Goal: Task Accomplishment & Management: Complete application form

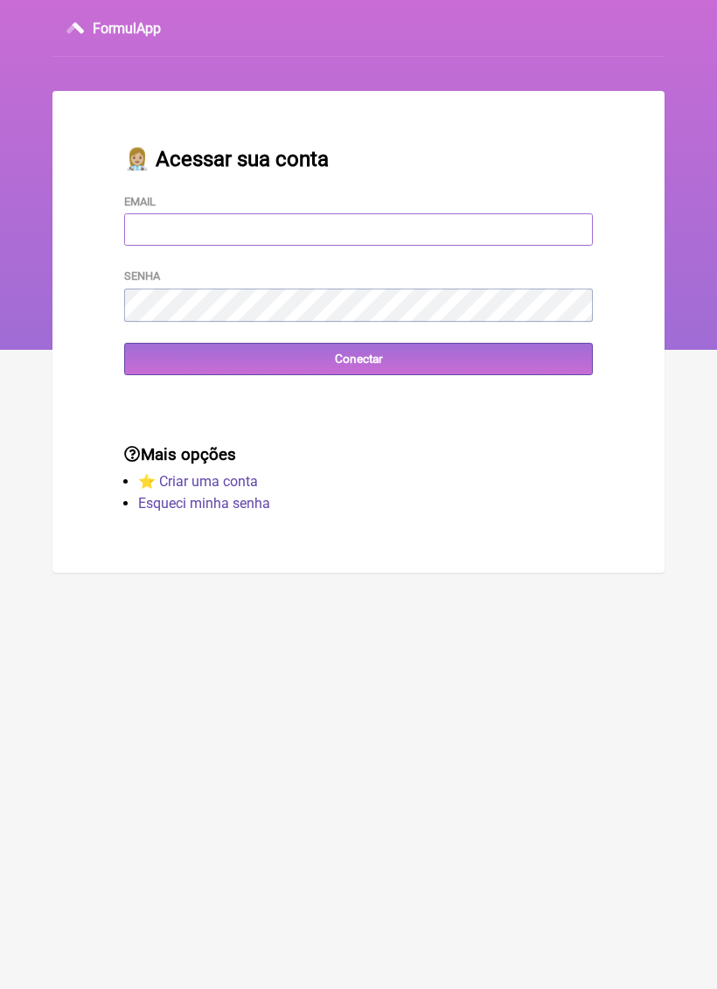
type input "[EMAIL_ADDRESS][DOMAIN_NAME]"
click at [371, 347] on div "Conectar" at bounding box center [358, 359] width 469 height 32
click at [411, 355] on input "Conectar" at bounding box center [358, 359] width 469 height 32
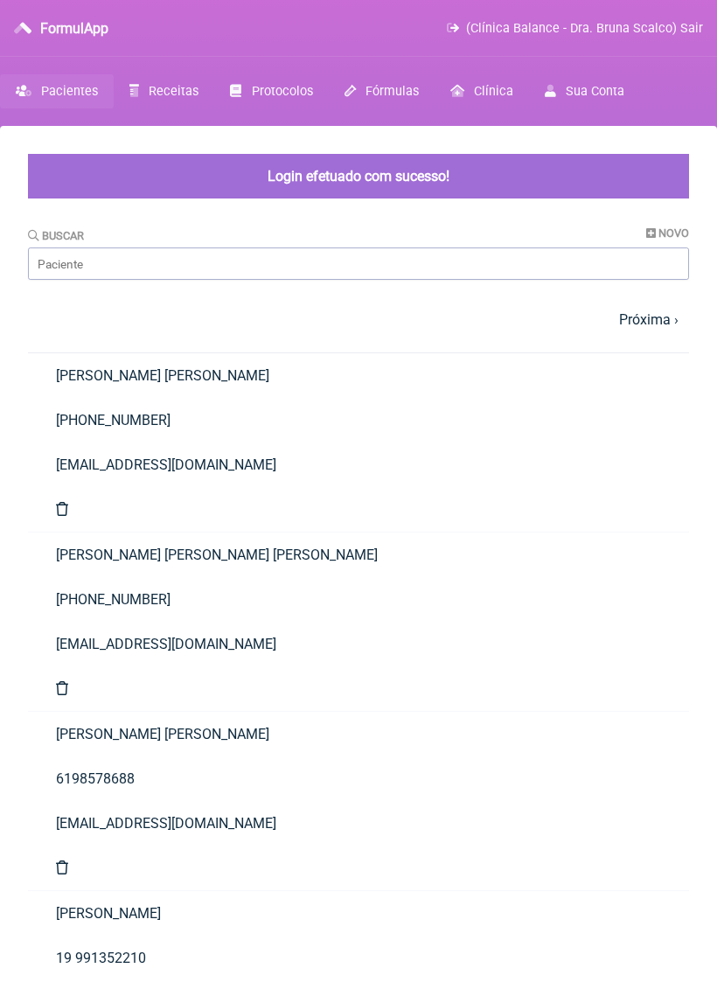
click at [171, 80] on link "Receitas" at bounding box center [164, 91] width 101 height 34
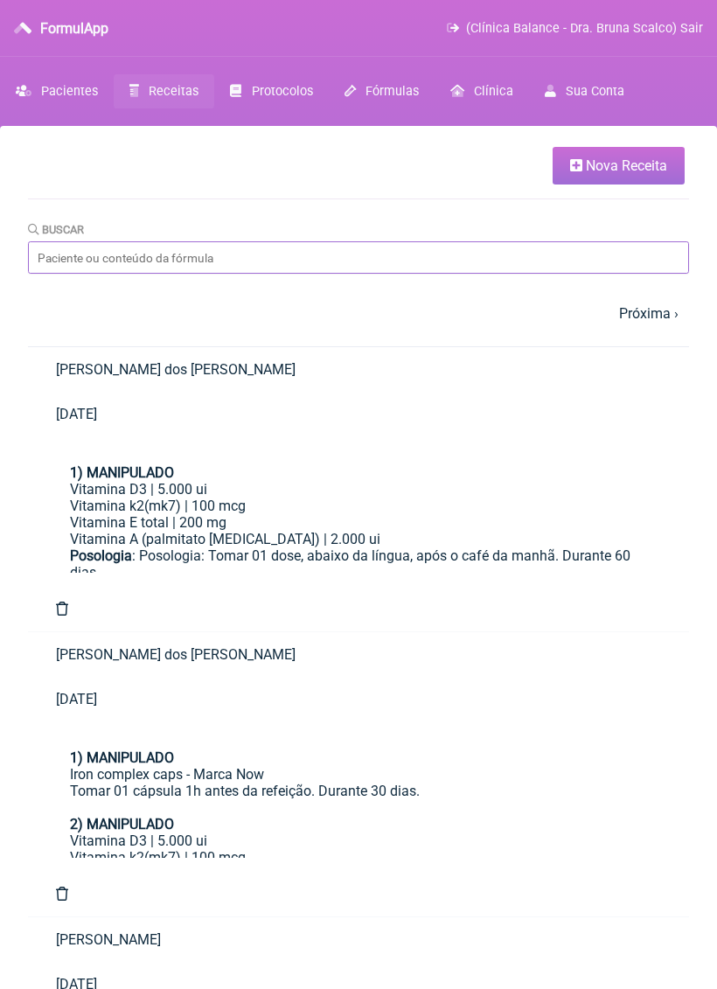
click at [319, 260] on input "Buscar" at bounding box center [358, 257] width 661 height 32
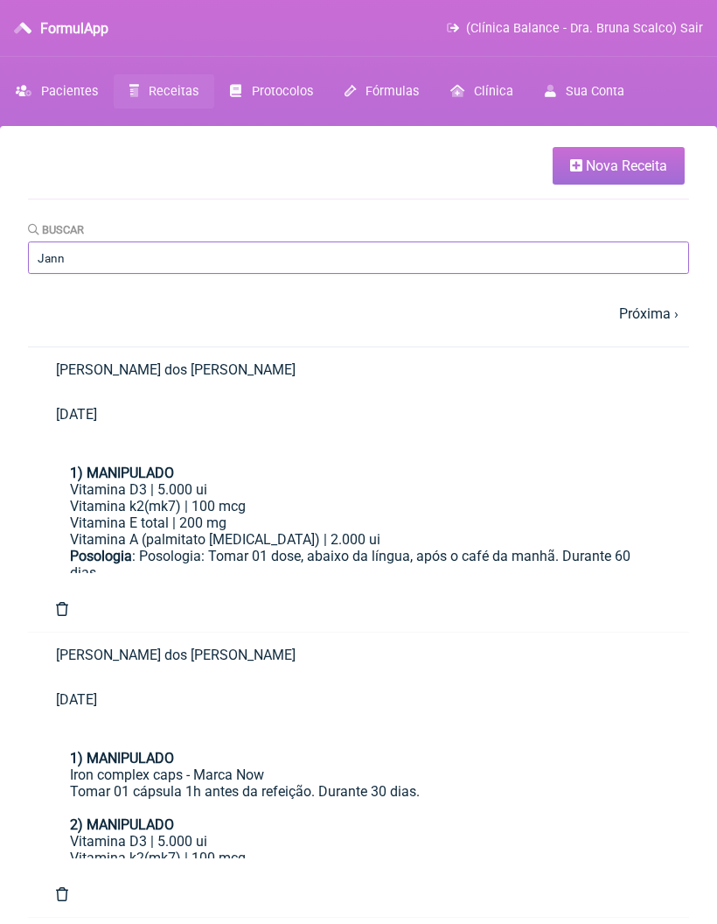
type input "Janne"
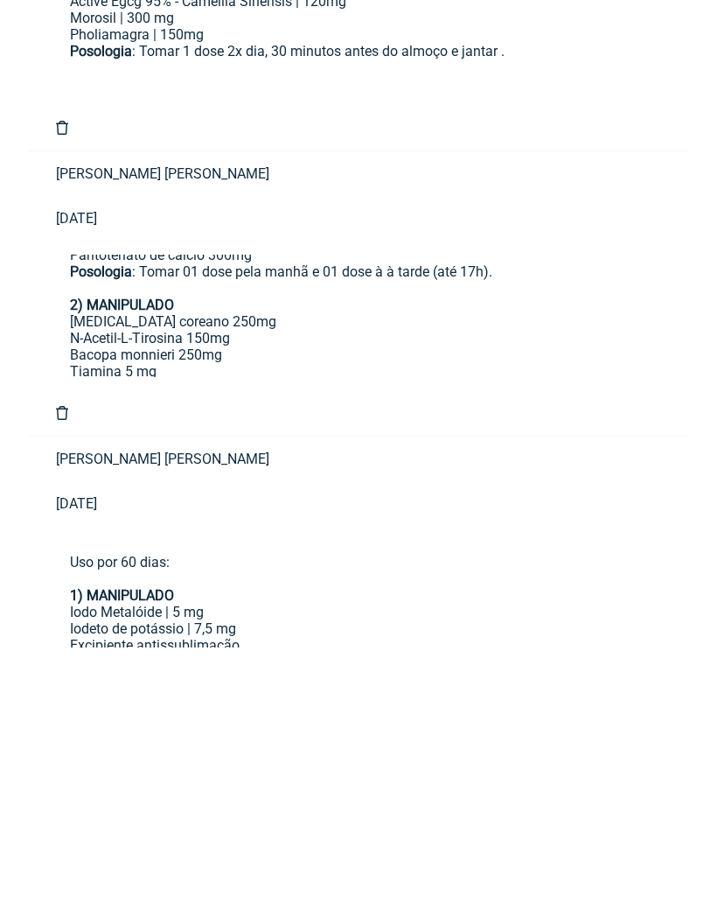
scroll to position [163, 0]
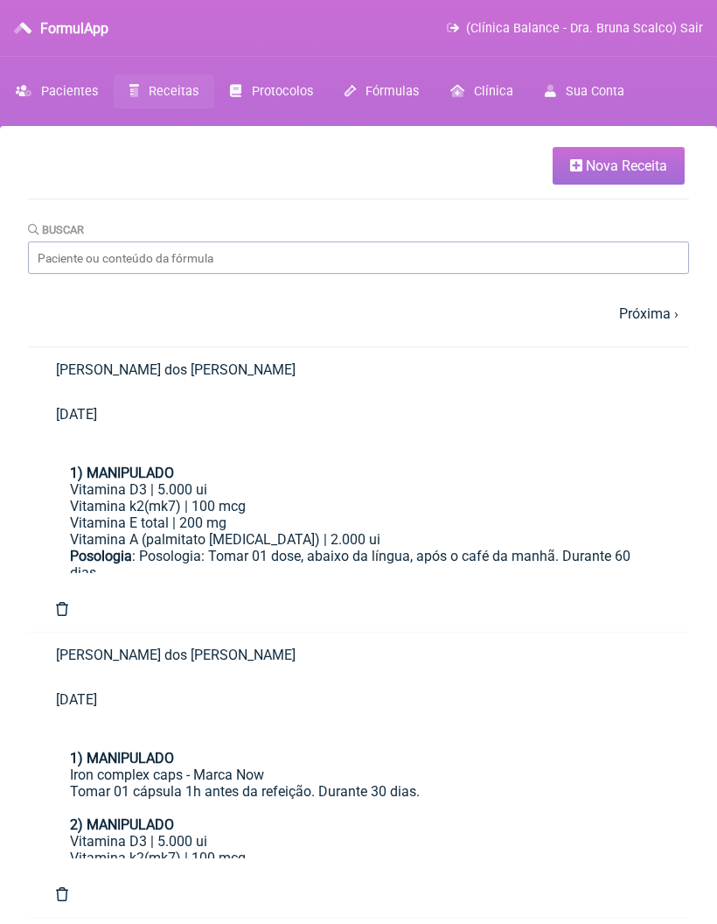
click at [387, 234] on div "Buscar" at bounding box center [358, 246] width 661 height 53
click at [432, 246] on input "Buscar" at bounding box center [358, 257] width 661 height 32
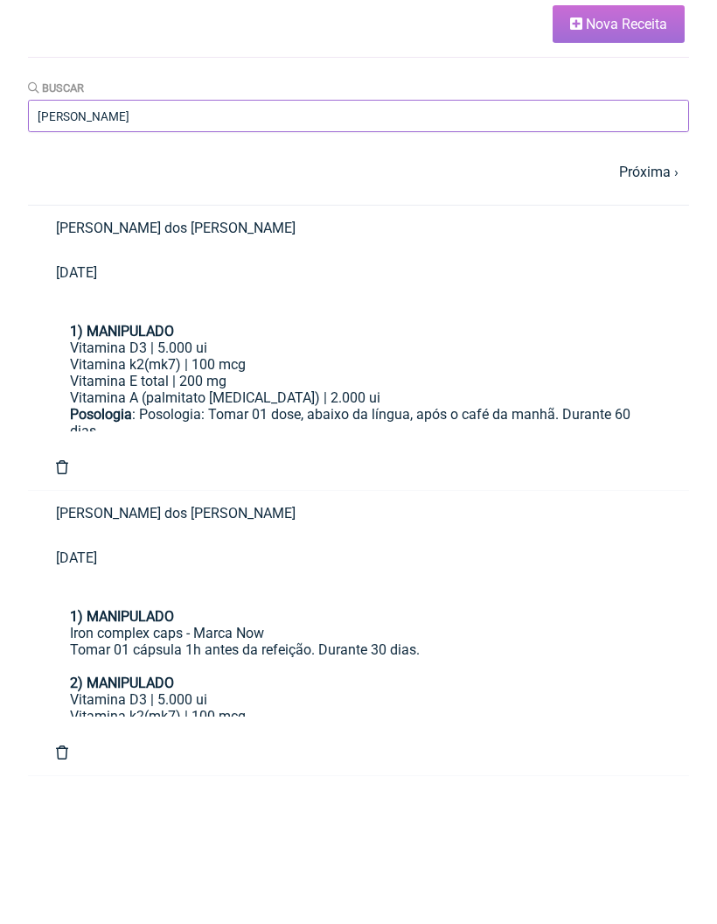
type input "Janine"
click at [576, 241] on input "Janine" at bounding box center [358, 257] width 661 height 32
type input "P"
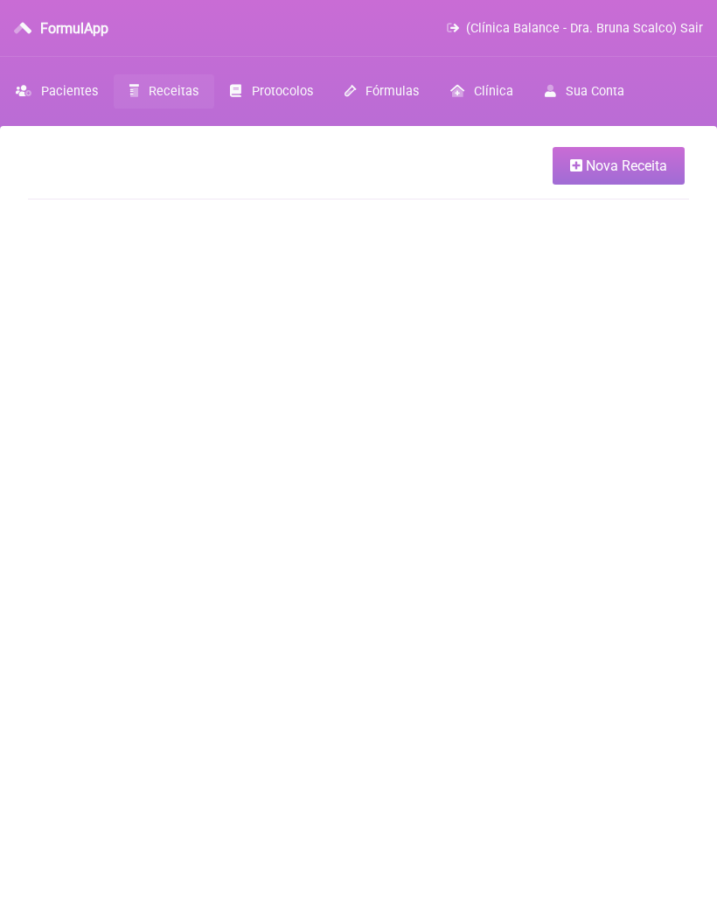
click at [170, 75] on link "Receitas" at bounding box center [164, 91] width 101 height 34
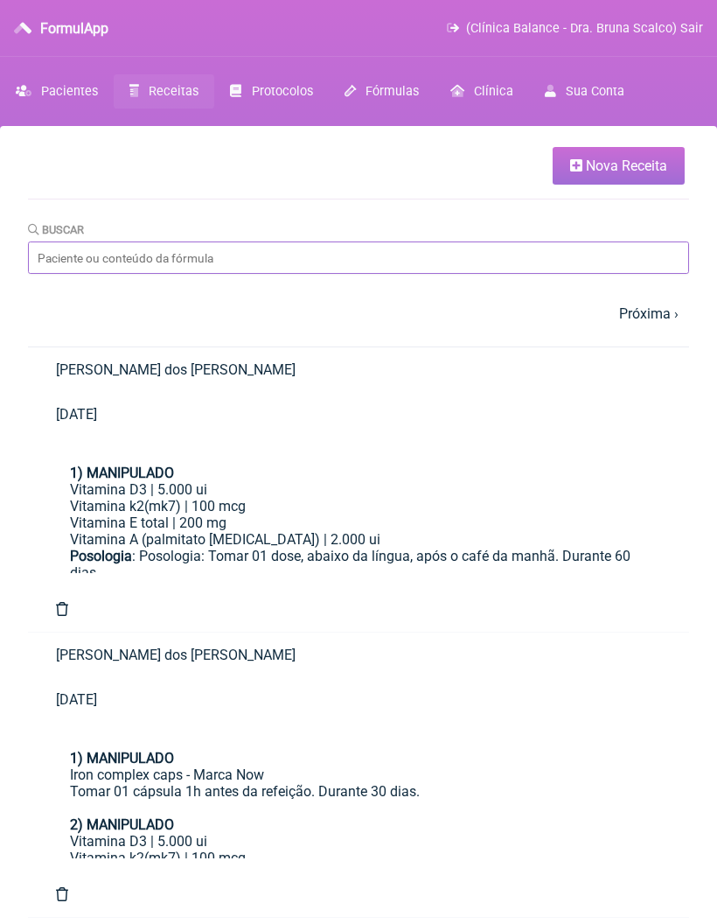
click at [386, 246] on input "Buscar" at bounding box center [358, 257] width 661 height 32
type input "[PERSON_NAME]"
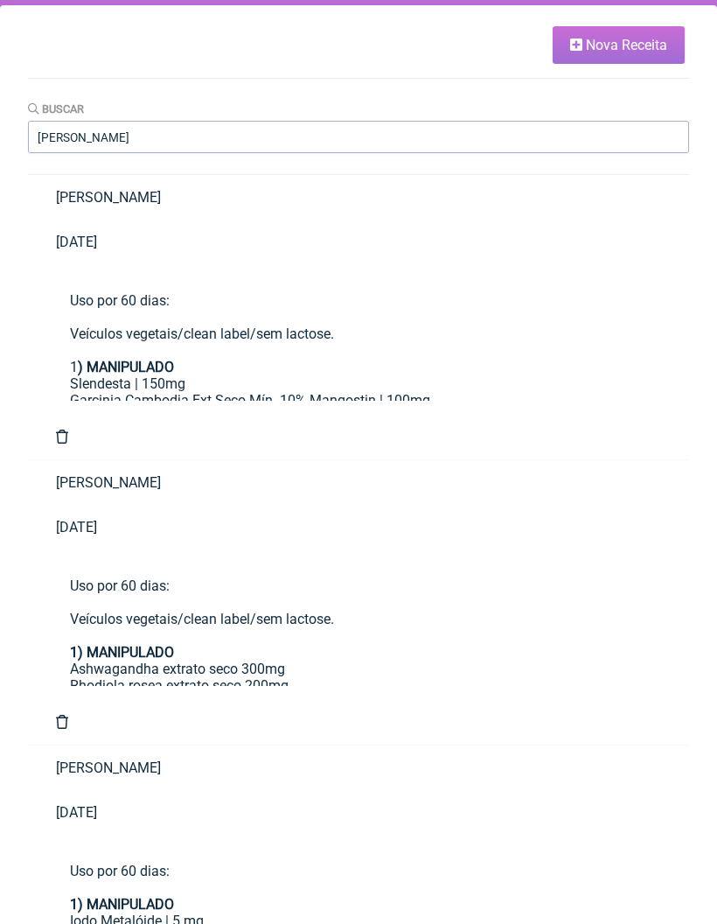
click at [636, 28] on link "Nova Receita" at bounding box center [619, 46] width 132 height 38
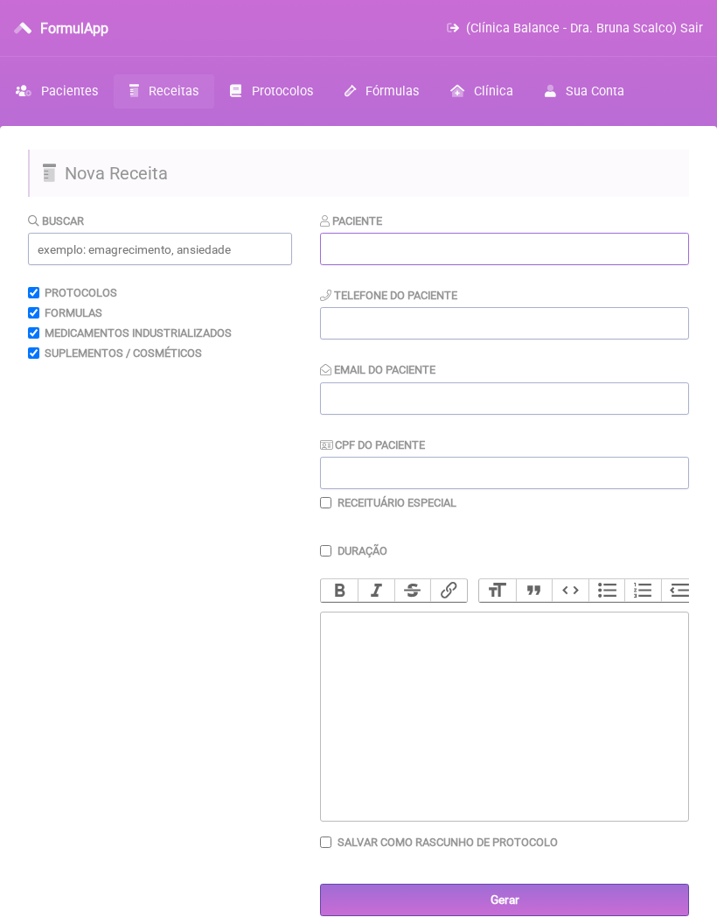
click at [541, 255] on input "text" at bounding box center [504, 249] width 369 height 32
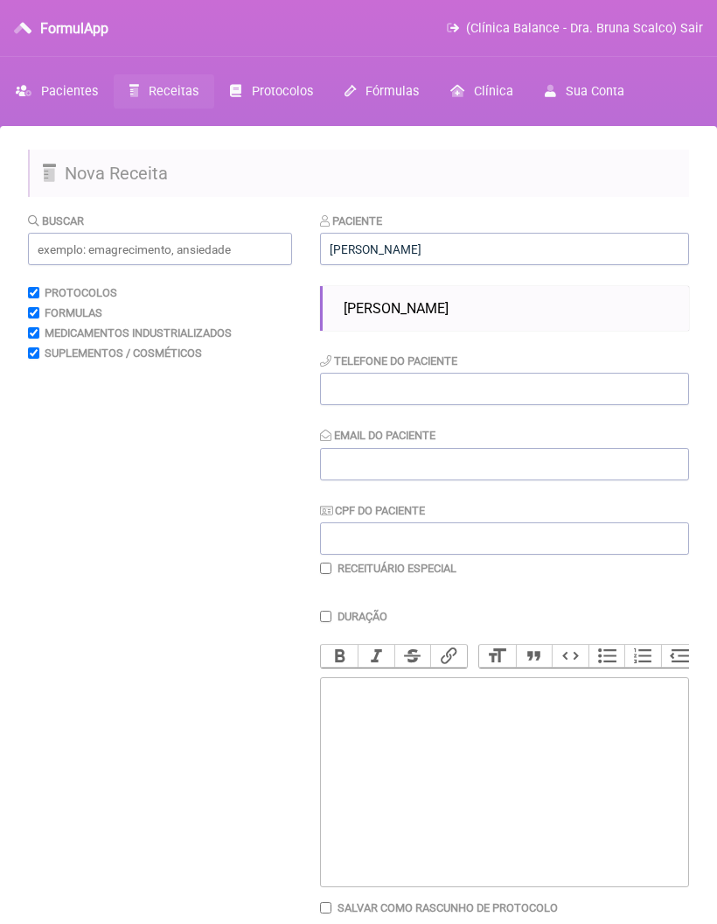
click at [449, 314] on span "[PERSON_NAME]" at bounding box center [396, 308] width 105 height 17
type input "[PERSON_NAME]"
type input "[PHONE_NUMBER]"
type input "[EMAIL_ADDRESS][DOMAIN_NAME]"
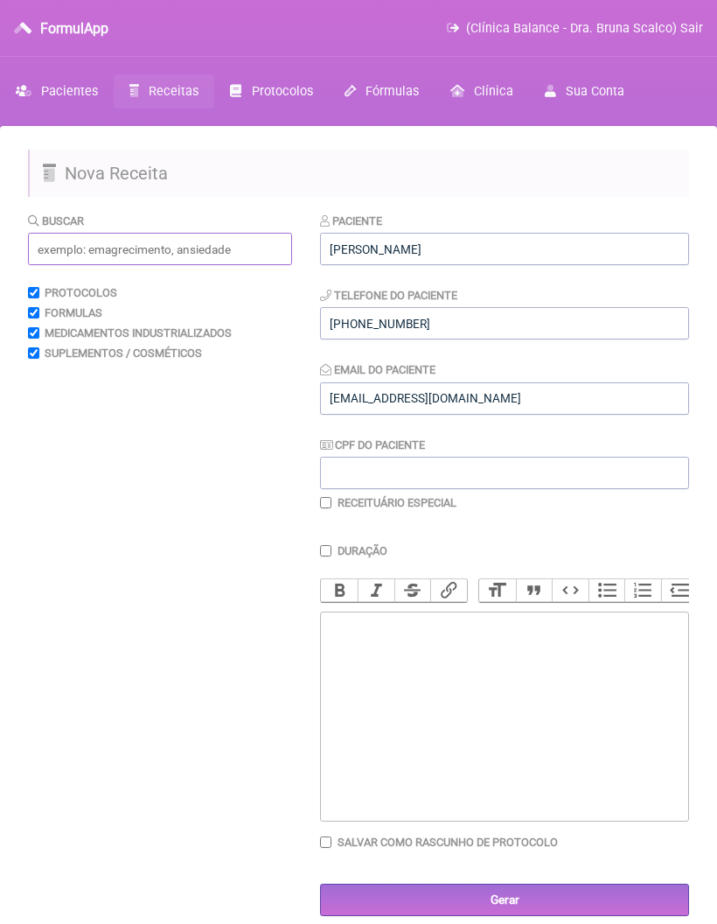
click at [201, 252] on input "text" at bounding box center [160, 249] width 264 height 32
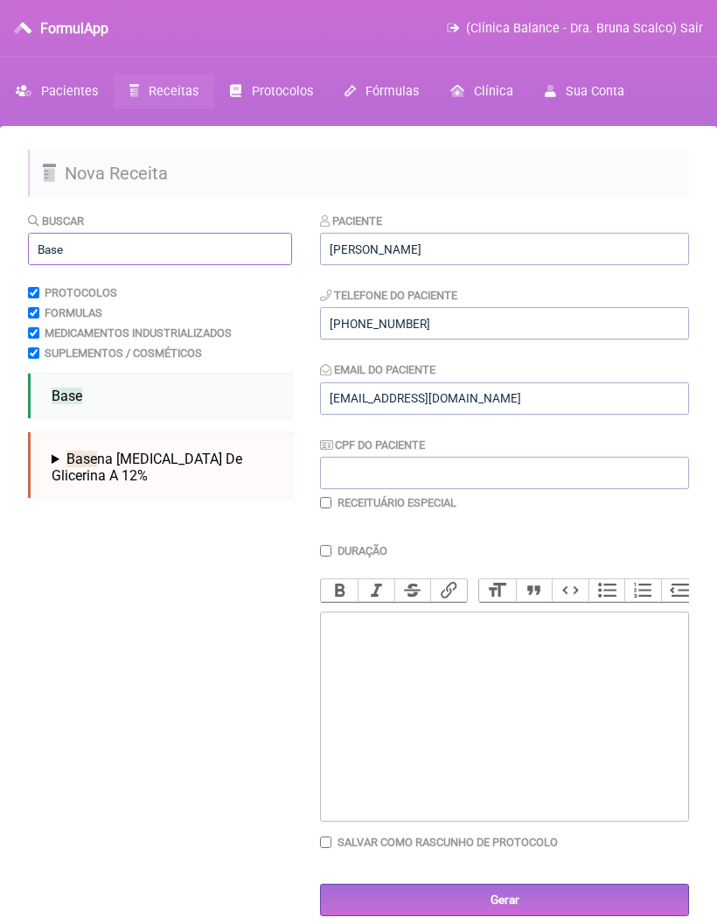
type input "Base"
click at [87, 405] on li "Base" at bounding box center [165, 396] width 241 height 31
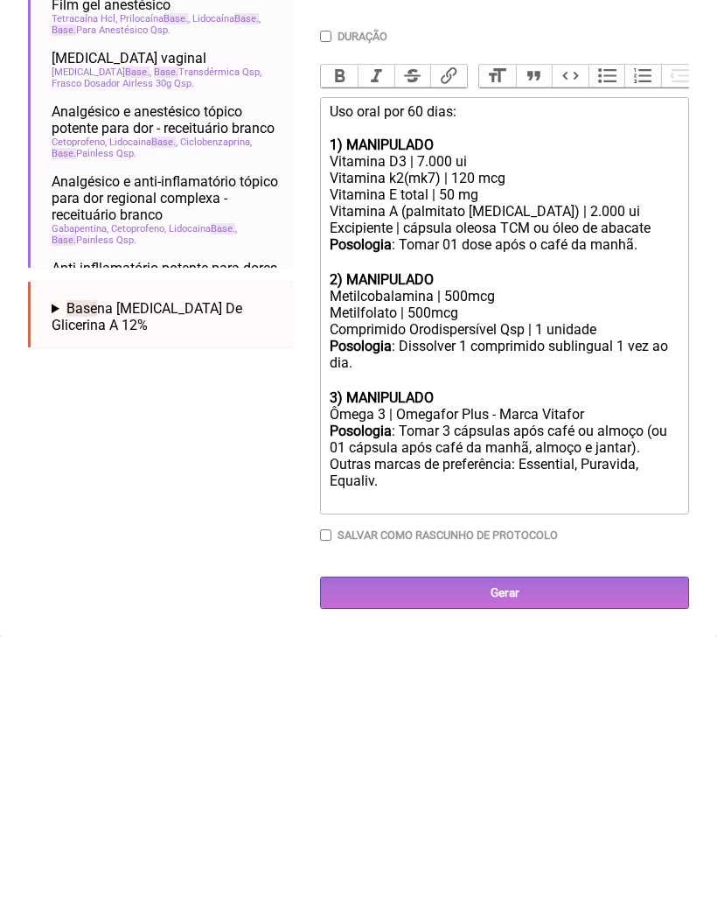
scroll to position [269, 0]
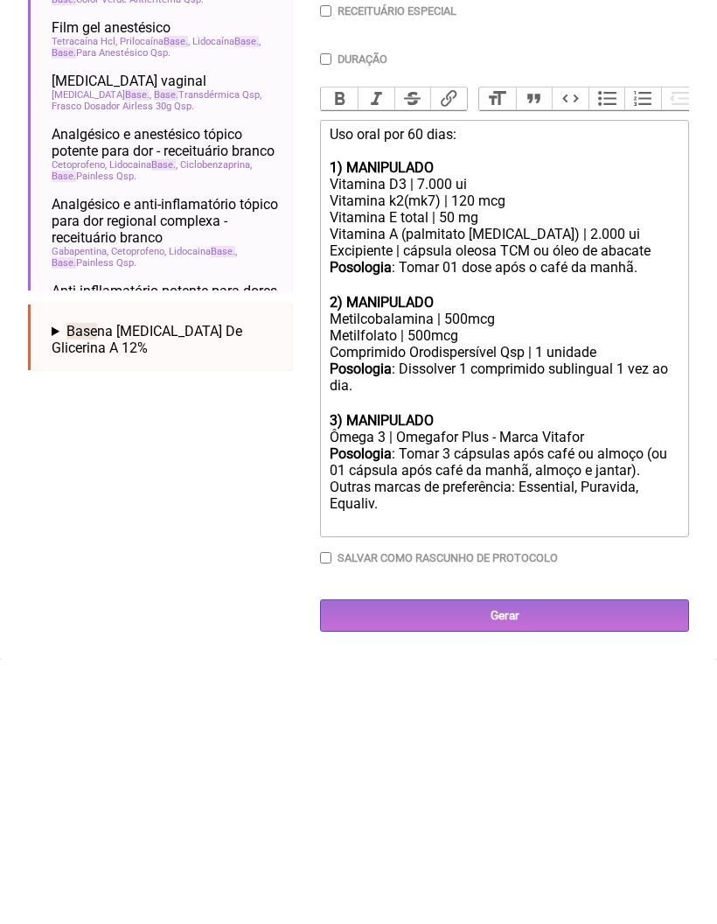
click at [343, 575] on div "Metilcobalamina | 500mcg Metilfolato | 500mcg" at bounding box center [505, 591] width 350 height 33
click at [337, 575] on div "Metilcobalamina | 500mcg Metilfolato | 500mcg" at bounding box center [505, 591] width 350 height 33
click at [519, 625] on div "Posologia : Dissolver 1 comprimido sublingual 1 vez ao dia. ㅤ" at bounding box center [505, 651] width 350 height 52
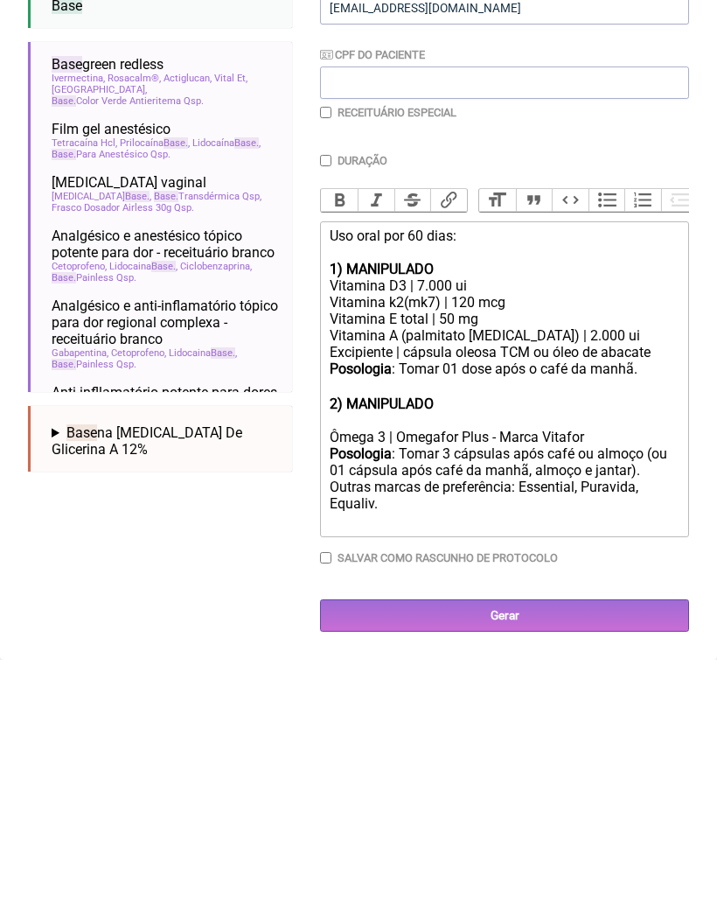
scroll to position [196, 0]
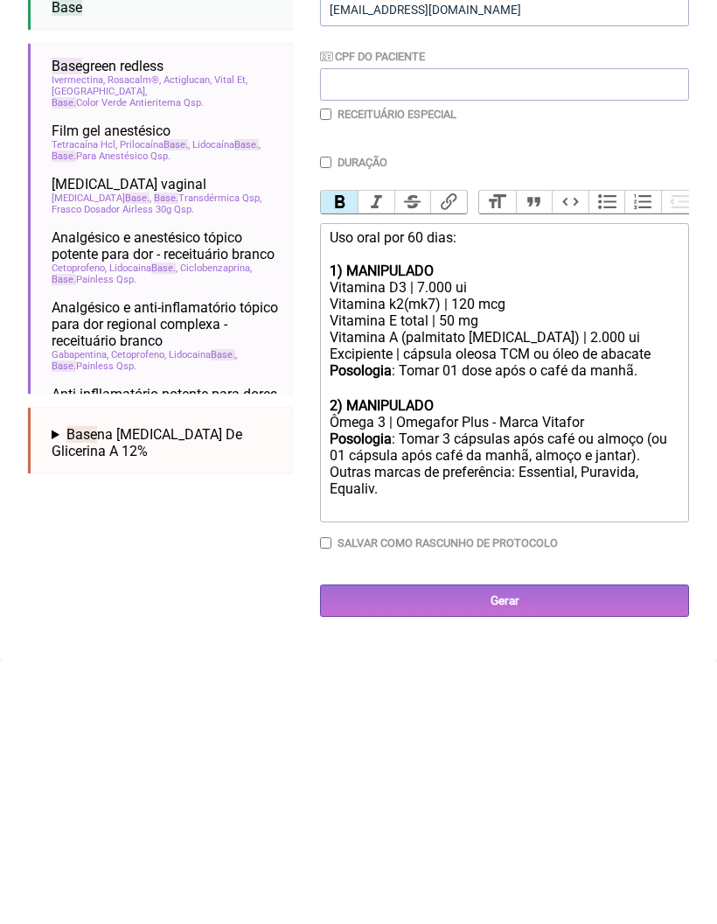
click at [399, 660] on strong "2) MANIPULADO" at bounding box center [382, 668] width 104 height 17
click at [400, 660] on strong "2) MANIPULADO" at bounding box center [382, 668] width 104 height 17
click at [413, 660] on strong "2) MANIPULADO" at bounding box center [382, 668] width 104 height 17
click at [472, 693] on div "Posologia : Tomar 3 cápsulas após café ou almoço (ou 01 cápsula após café da ma…" at bounding box center [505, 735] width 350 height 85
click at [484, 693] on div "Posologia : Tomar 3 cápsulas após café ou almoço (ou 01 cápsula após café da ma…" at bounding box center [505, 735] width 350 height 85
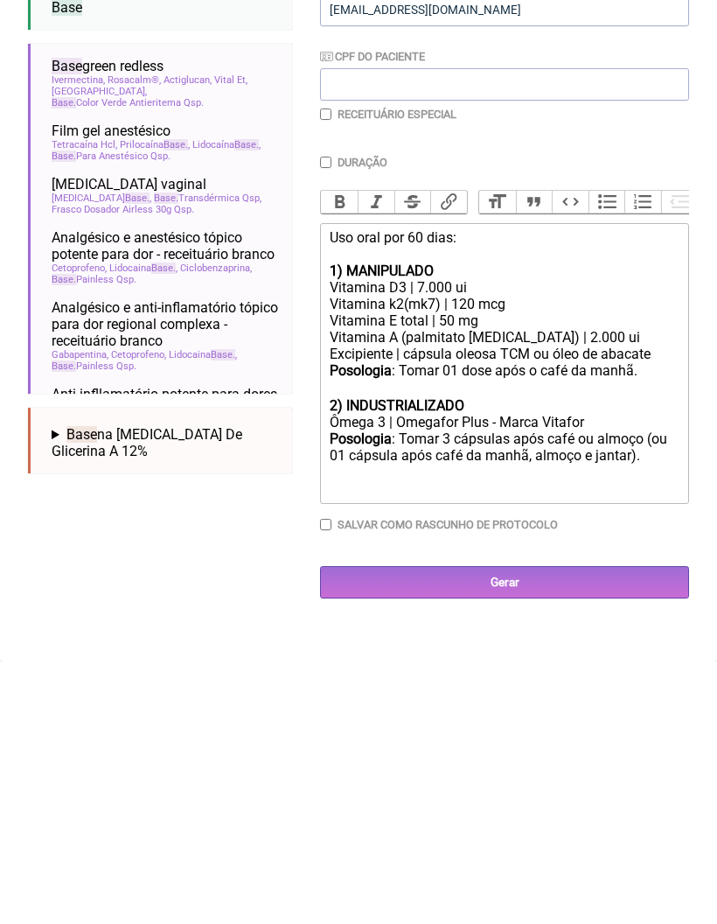
type trix-editor "<div>Uso oral por 60 dias:<br><br><strong>1) MANIPULADO</strong></div><div>Vita…"
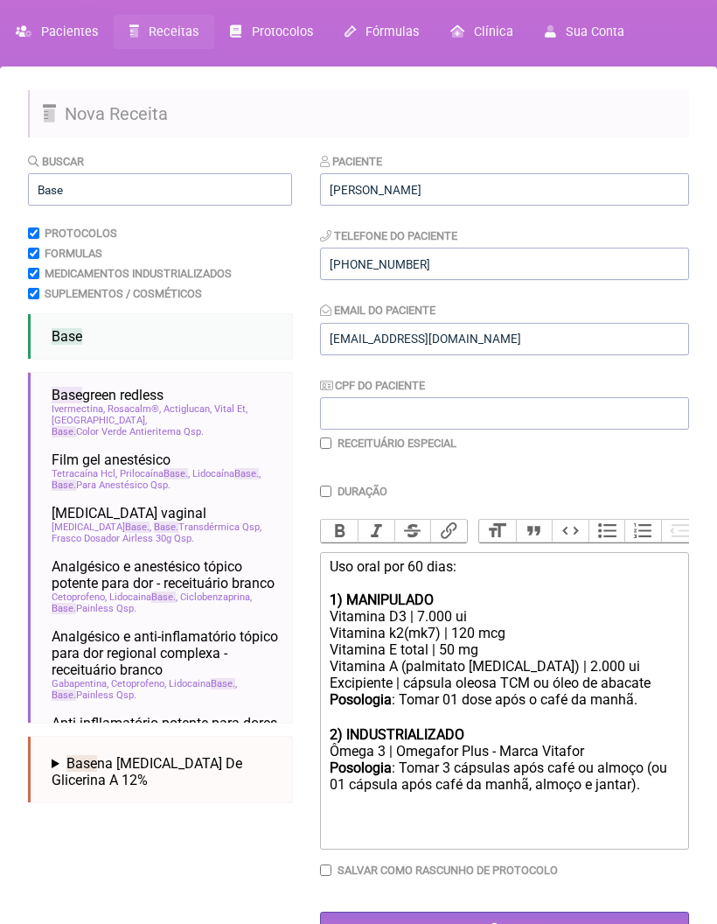
scroll to position [58, 0]
click at [163, 177] on input "Base" at bounding box center [160, 191] width 264 height 32
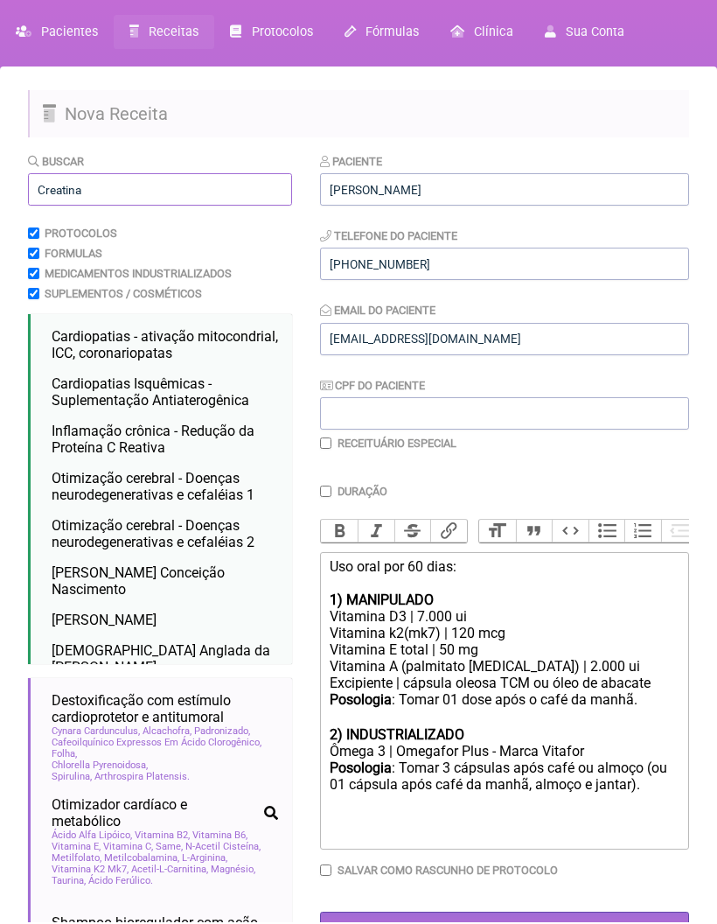
type input "Creatina"
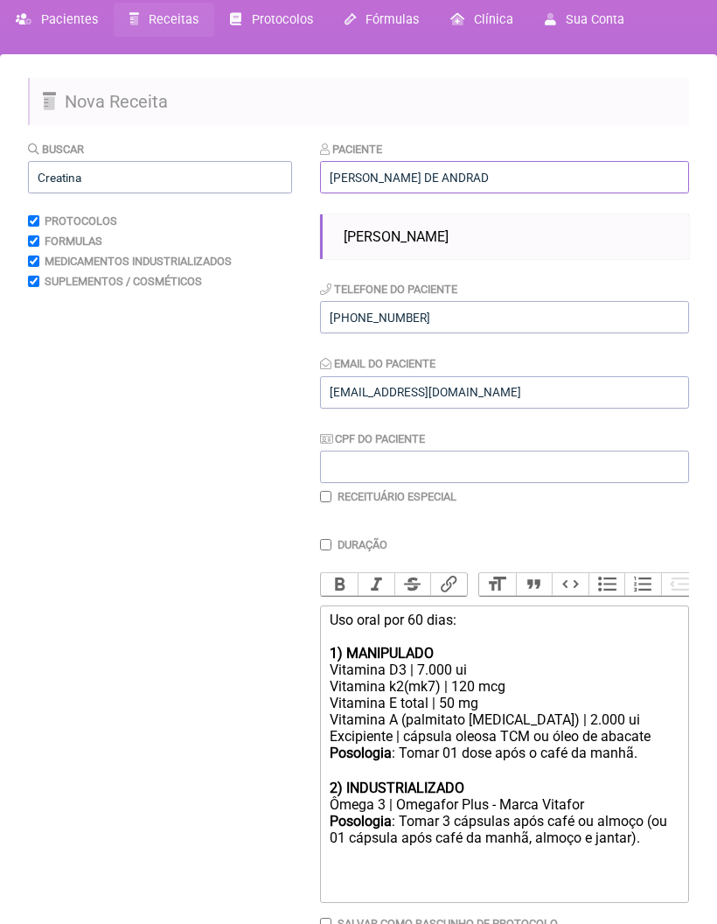
scroll to position [49, 0]
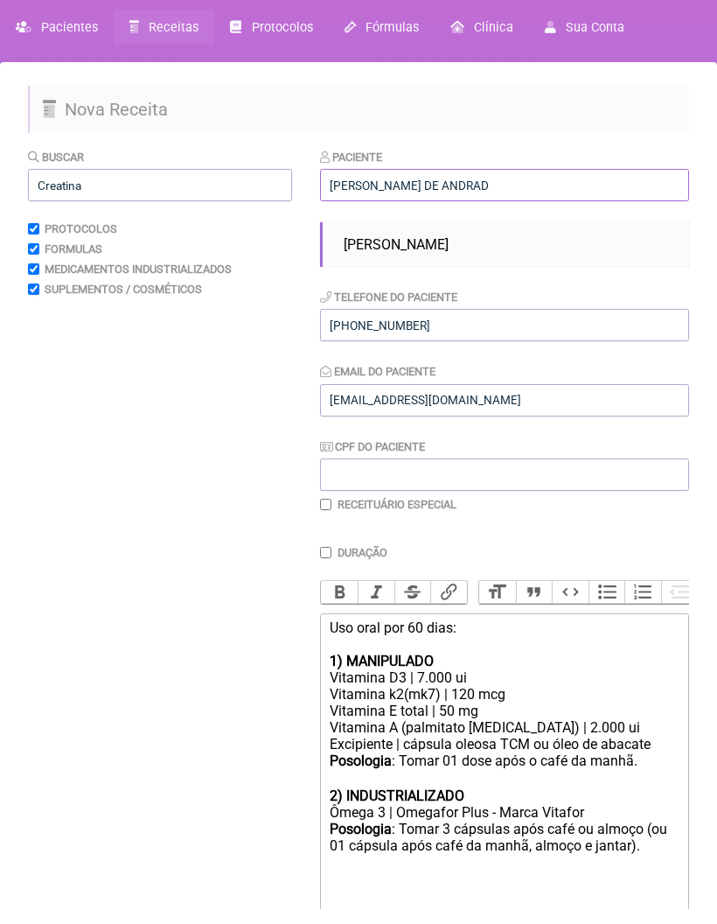
type input "[PERSON_NAME] DE ANDRAD"
click at [114, 187] on input "Creatina" at bounding box center [160, 200] width 264 height 32
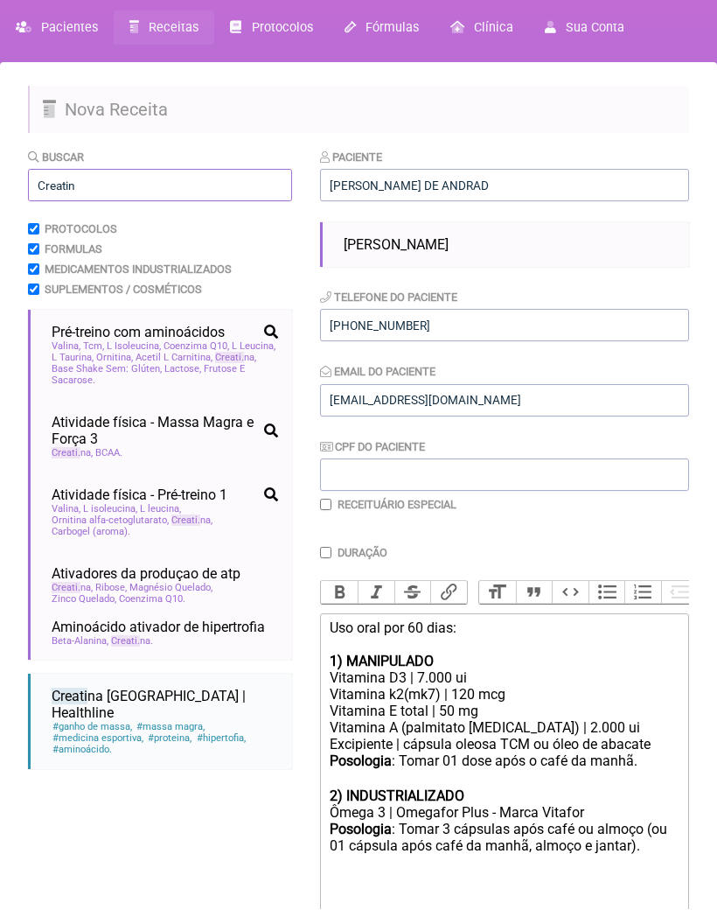
type input "Creatina"
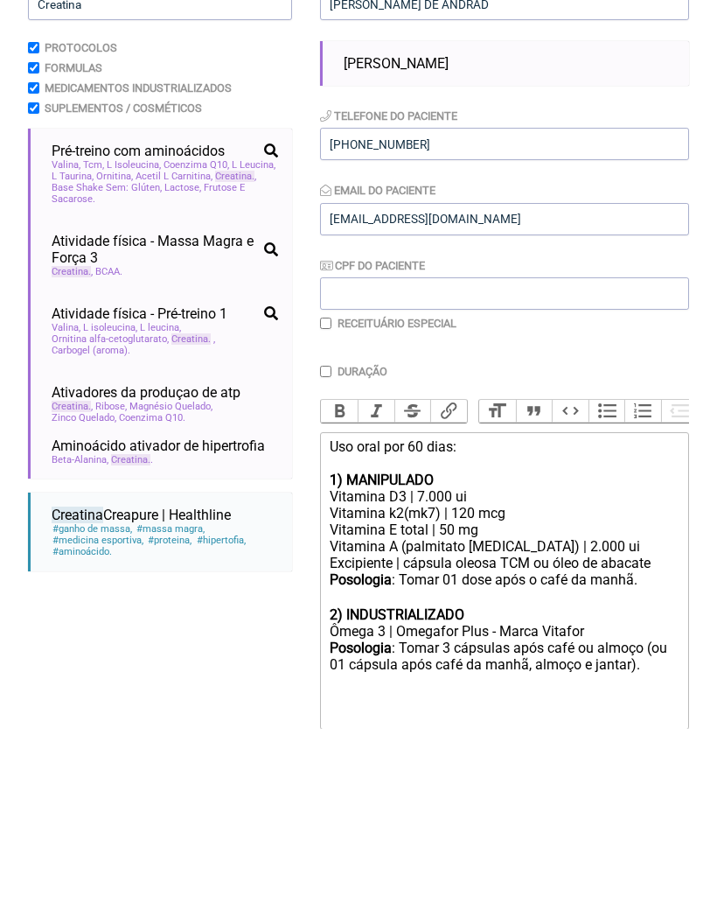
click at [187, 702] on span "Creatina Creapure | Healthline" at bounding box center [141, 710] width 179 height 17
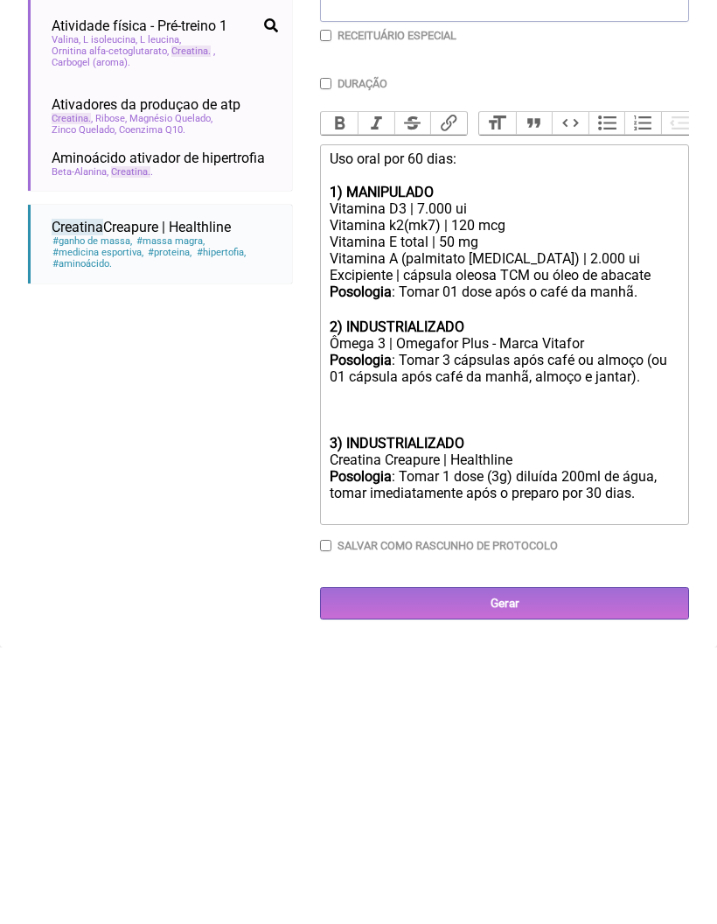
click at [403, 628] on div "Posologia : Tomar 3 cápsulas após café ou almoço (ou 01 cápsula após café da ma…" at bounding box center [505, 669] width 350 height 83
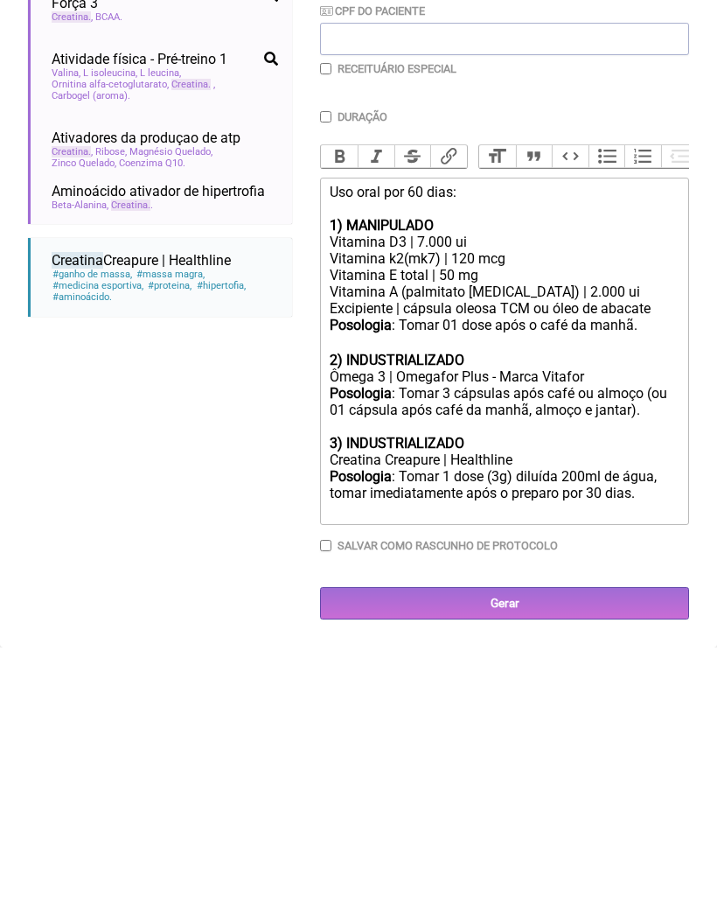
scroll to position [267, 0]
click at [631, 744] on div "Posologia : Tomar 1 dose (3g) diluída 200ml de água, tomar imediatamente após o…" at bounding box center [505, 769] width 350 height 50
click at [492, 711] on div "3) INDUSTRIALIZADO" at bounding box center [505, 719] width 350 height 17
click at [490, 711] on div "3) INDUSTRIALIZADO" at bounding box center [505, 719] width 350 height 17
click at [506, 728] on div "Creatina Creapure | Healthline" at bounding box center [505, 736] width 350 height 17
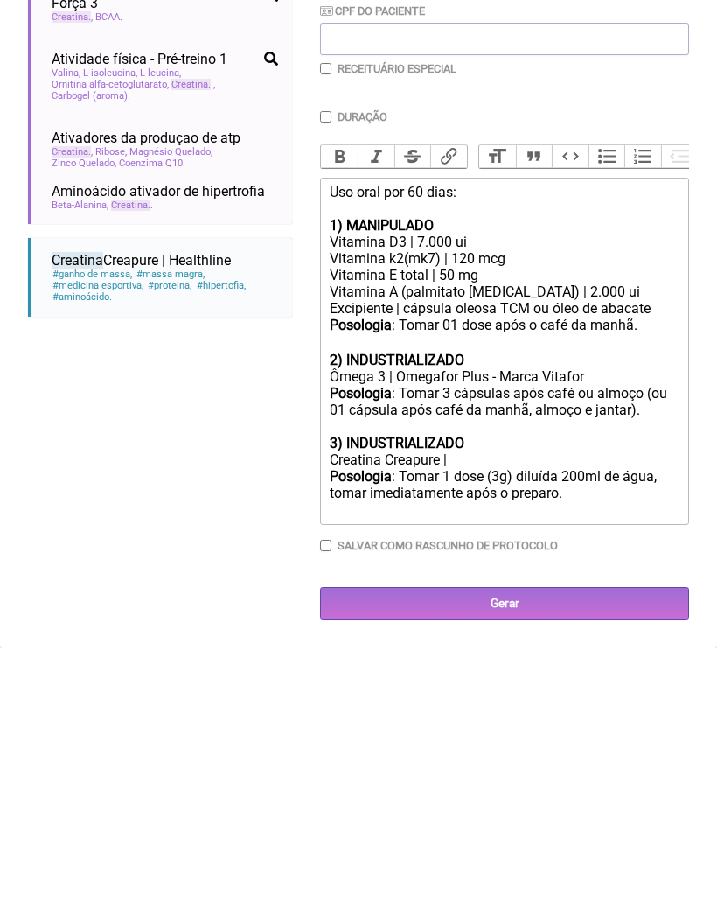
click at [510, 711] on div "3) INDUSTRIALIZADO" at bounding box center [505, 719] width 350 height 17
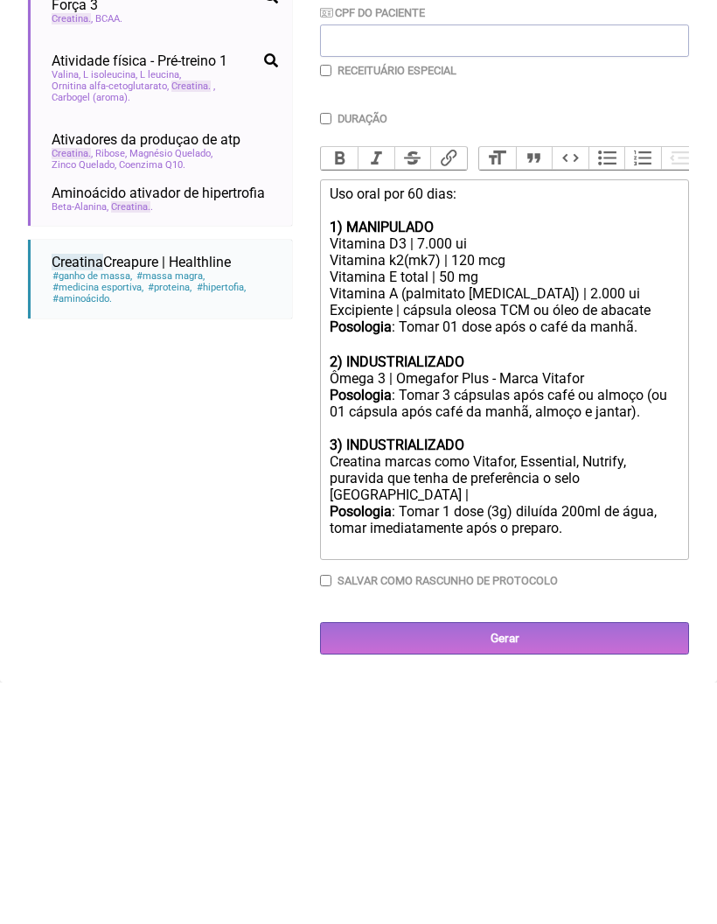
click at [384, 678] on strong "3) INDUSTRIALIZADO" at bounding box center [397, 686] width 135 height 17
click at [380, 695] on div "Creatina marcas como Vitafor, Essential, Nutrify, puravida que tenha de preferê…" at bounding box center [505, 720] width 350 height 50
click at [645, 695] on div "Creatina - marcas como Vitafor, Essential, Nutrify, Puravida que tenha de prefe…" at bounding box center [505, 720] width 350 height 50
click at [509, 744] on div "Posologia : Tomar 1 dose (3g) diluída 200ml de água, tomar imediatamente após o…" at bounding box center [505, 769] width 350 height 50
click at [511, 744] on div "Posologia : Tomar 1 dose (3g) diluída 200ml de água, tomar imediatamente após o…" at bounding box center [505, 769] width 350 height 50
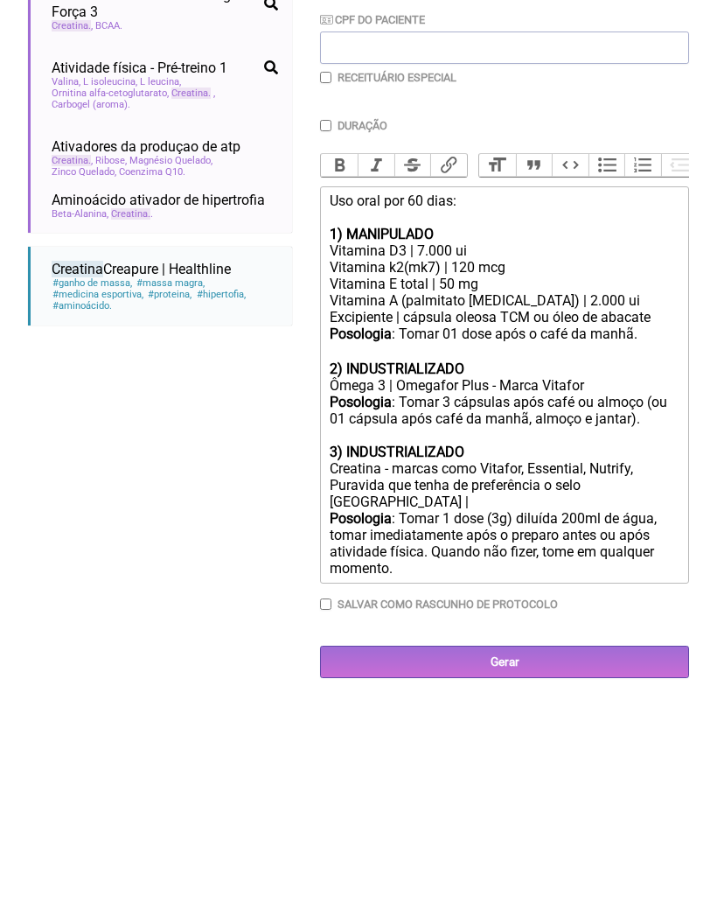
click at [356, 734] on div "Posologia : Tomar 1 dose (3g) diluída 200ml de água, tomar imediatamente após o…" at bounding box center [505, 767] width 350 height 66
click at [353, 734] on div "Posologia : Tomar 1 dose (3g) diluída 200ml de água, tomar imediatamente após o…" at bounding box center [505, 767] width 350 height 66
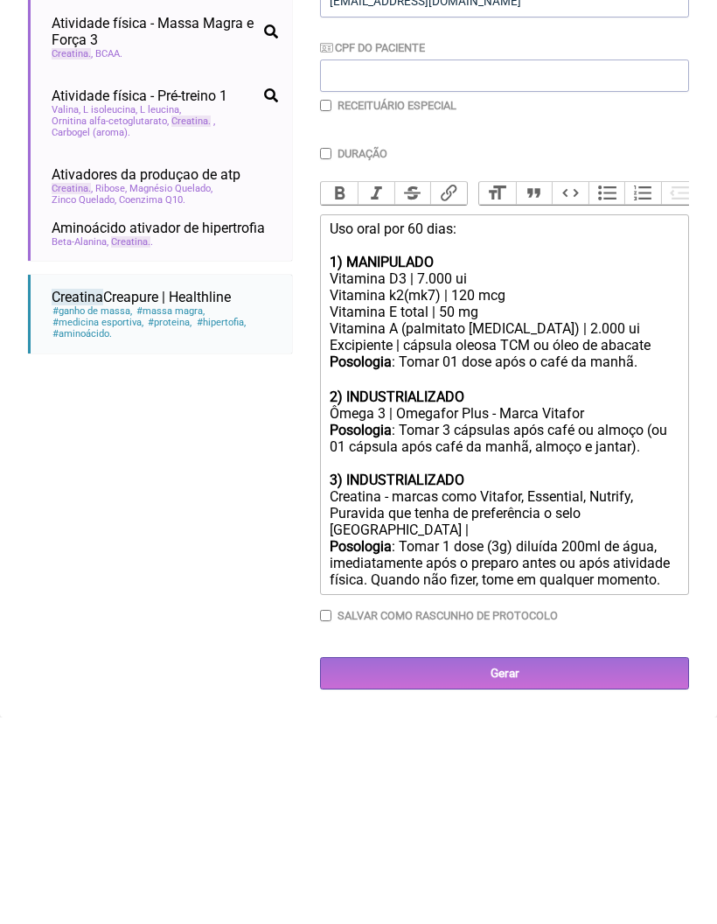
click at [426, 460] on strong "1) MANIPULADO" at bounding box center [382, 468] width 104 height 17
click at [434, 477] on div "Vitamina D3 | 7.000 ui" at bounding box center [505, 485] width 350 height 17
type trix-editor "<div>Uso oral por 60 dias:<br><br><strong>1) MANIPULADO</strong></div><div>Vita…"
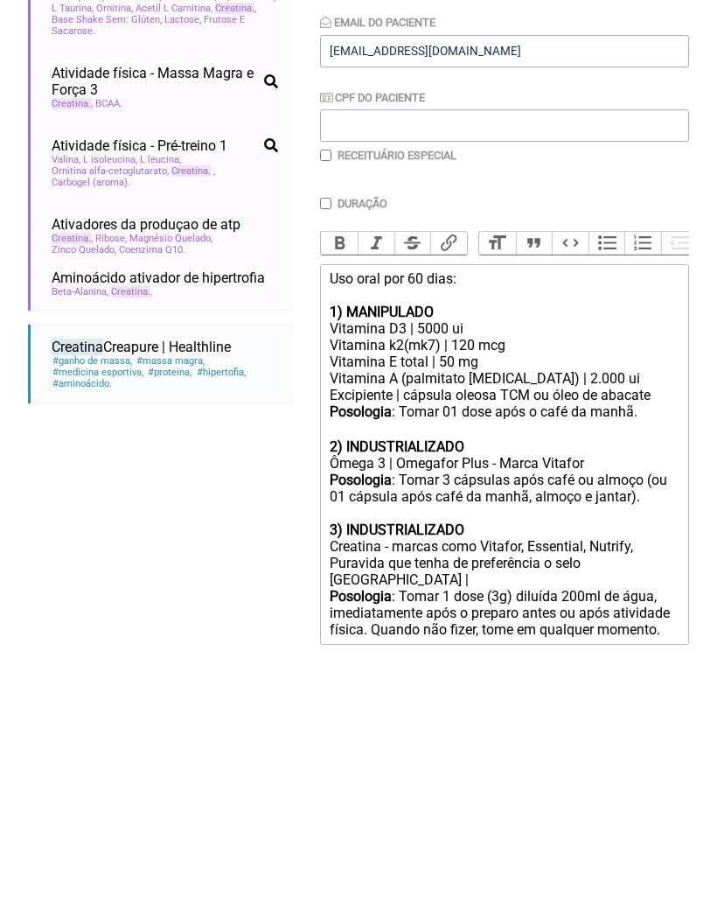
scroll to position [284, 0]
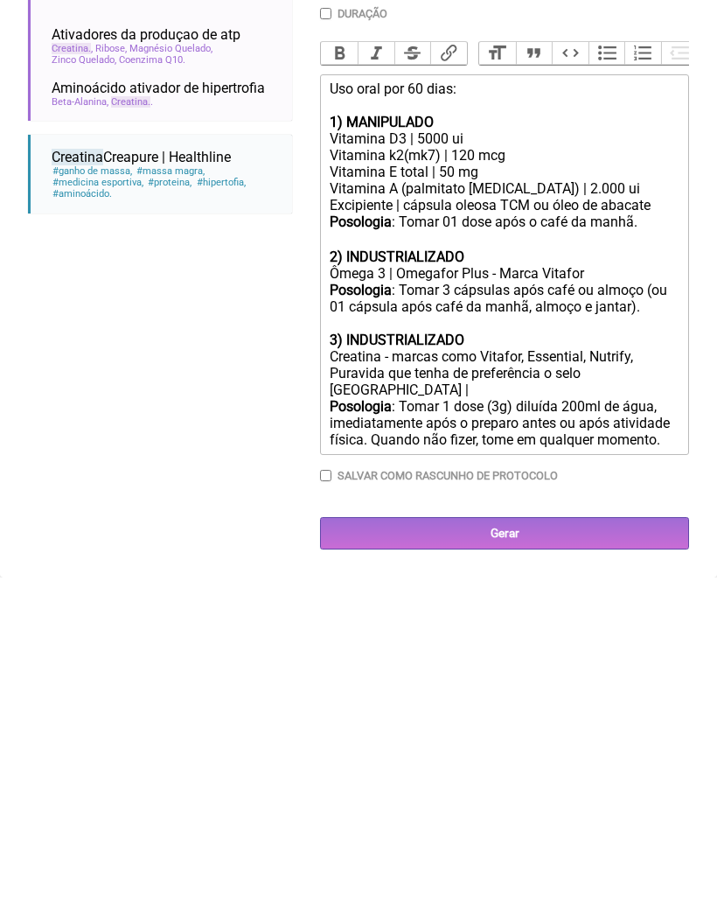
click at [528, 863] on input "Gerar" at bounding box center [504, 879] width 369 height 32
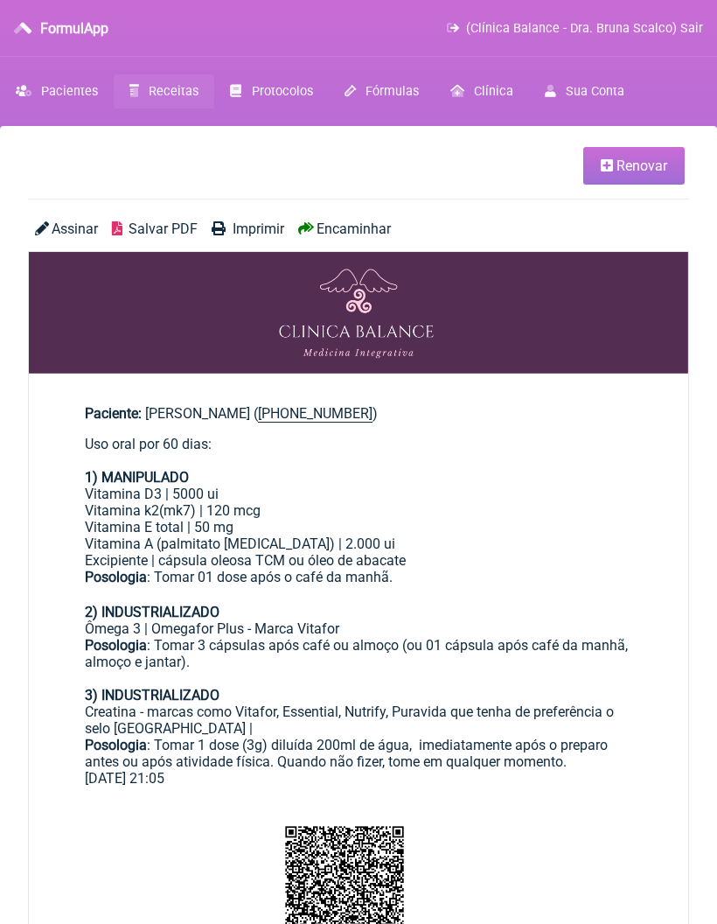
click at [168, 234] on span "Salvar PDF" at bounding box center [163, 228] width 69 height 17
click at [157, 229] on span "Salvar PDF" at bounding box center [163, 228] width 69 height 17
click at [163, 85] on span "Receitas" at bounding box center [174, 91] width 50 height 15
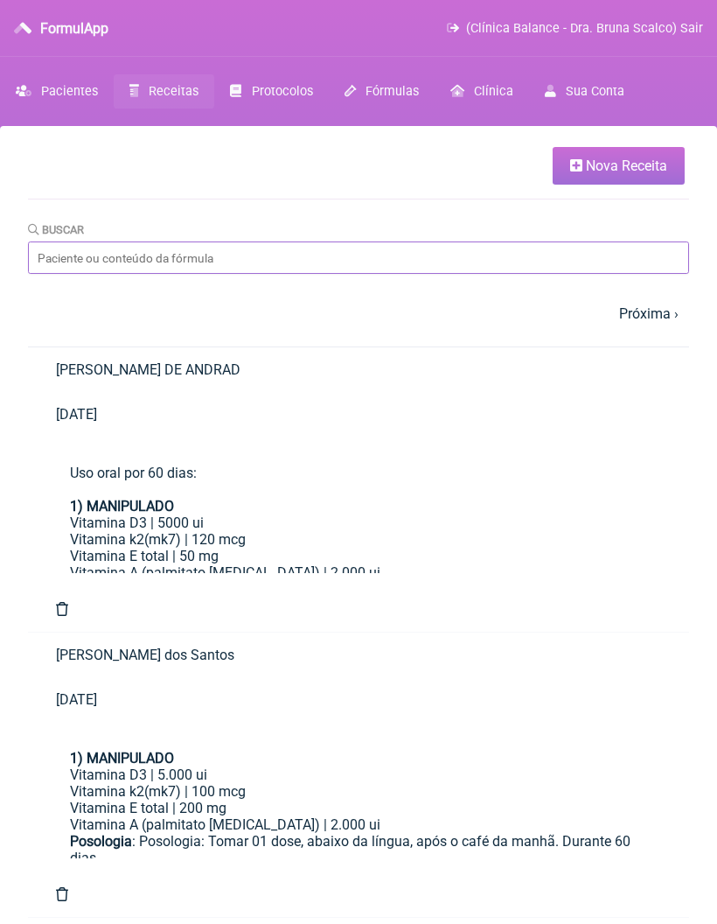
click at [234, 263] on input "Buscar" at bounding box center [358, 257] width 661 height 32
type input "[PERSON_NAME]"
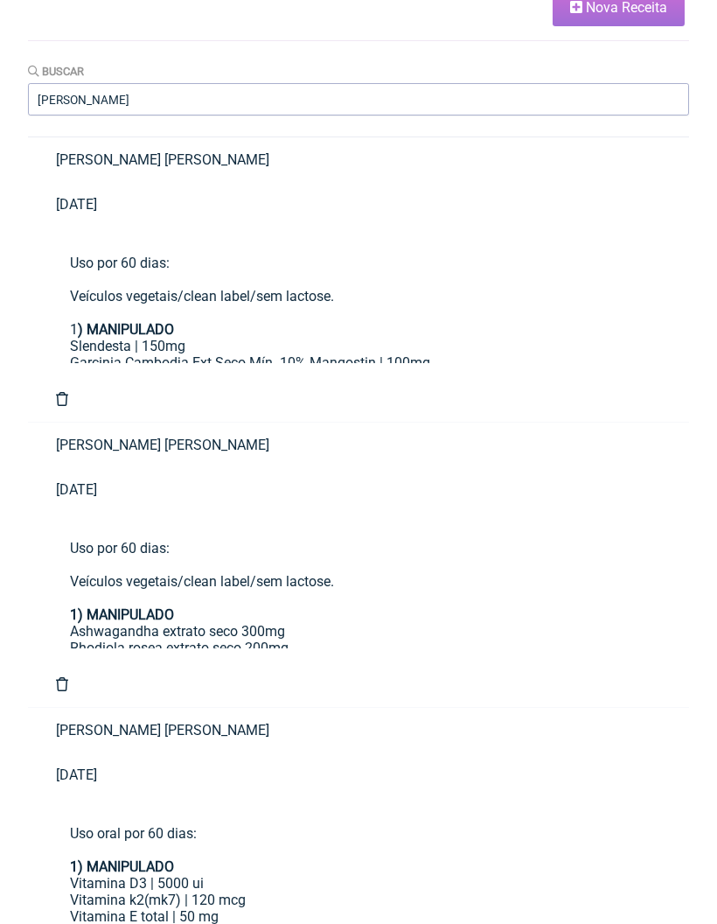
scroll to position [228, 0]
